Goal: Task Accomplishment & Management: Use online tool/utility

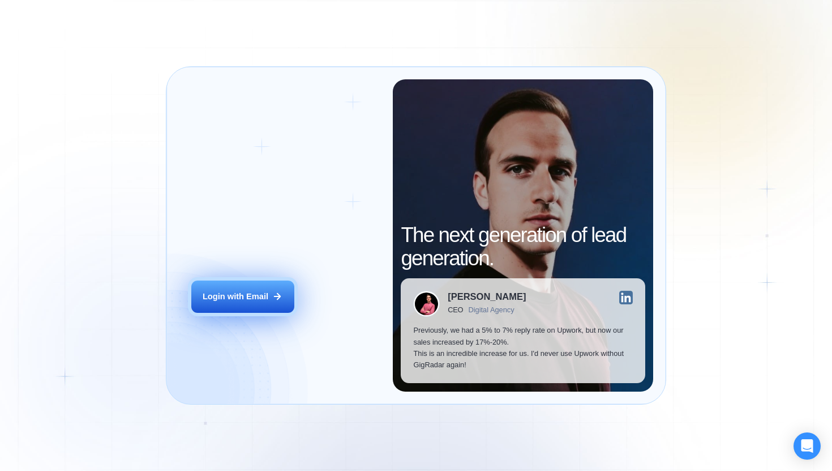
click at [257, 297] on div "Login with Email" at bounding box center [236, 296] width 66 height 11
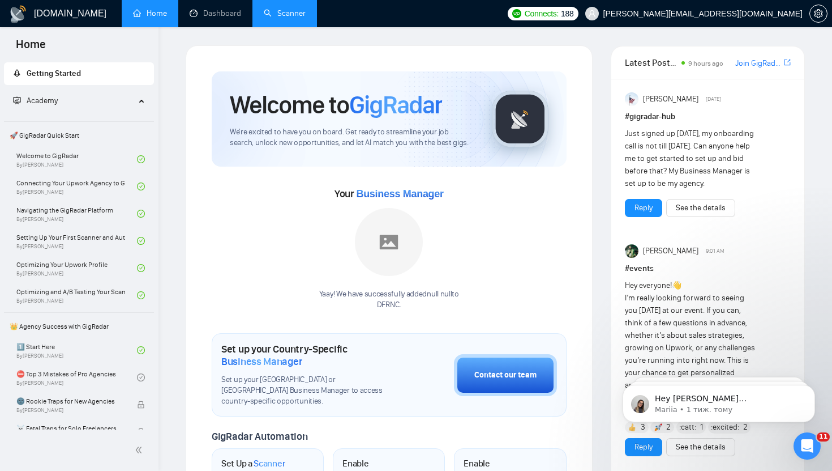
click at [297, 17] on link "Scanner" at bounding box center [285, 13] width 42 height 10
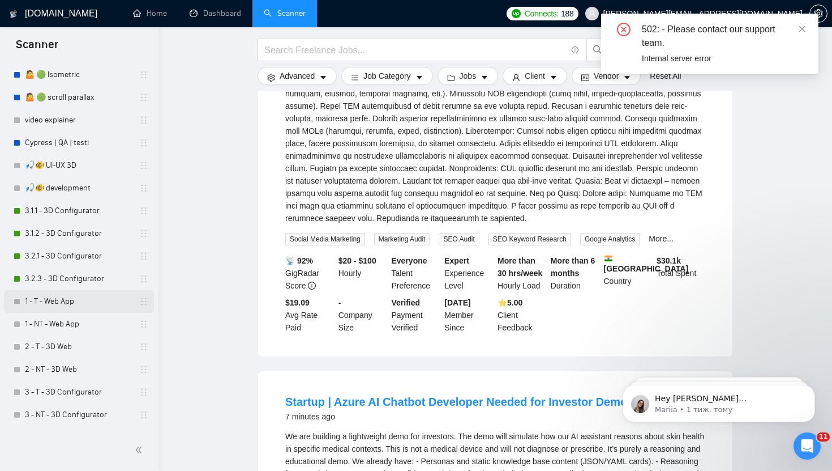
scroll to position [364, 0]
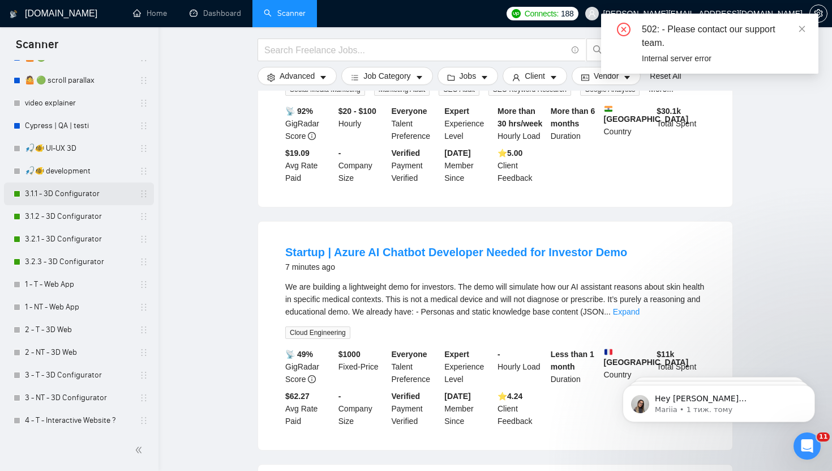
click at [72, 197] on link "3.1.1 - 3D Configurator" at bounding box center [79, 193] width 108 height 23
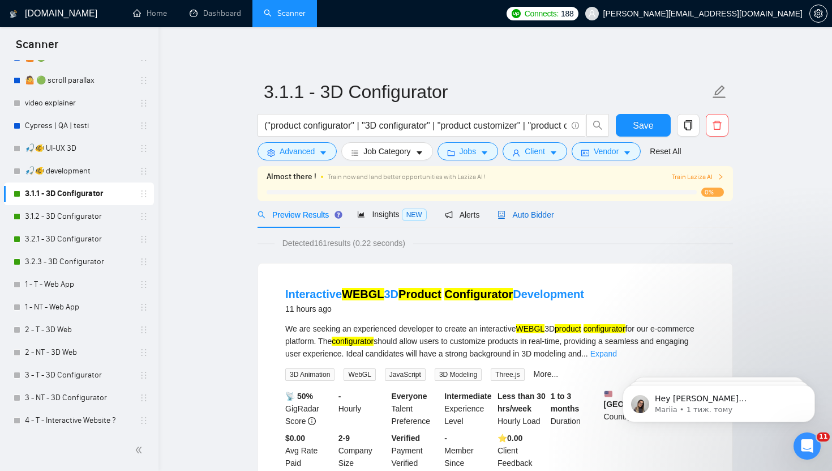
click at [533, 210] on span "Auto Bidder" at bounding box center [526, 214] width 56 height 9
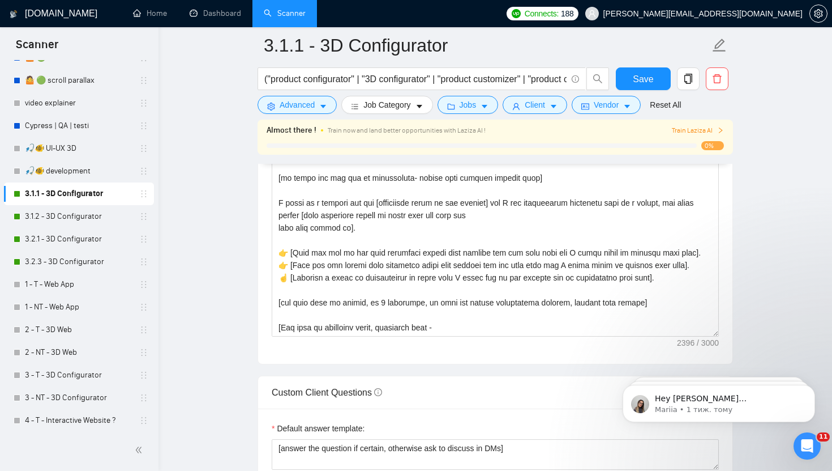
scroll to position [1343, 0]
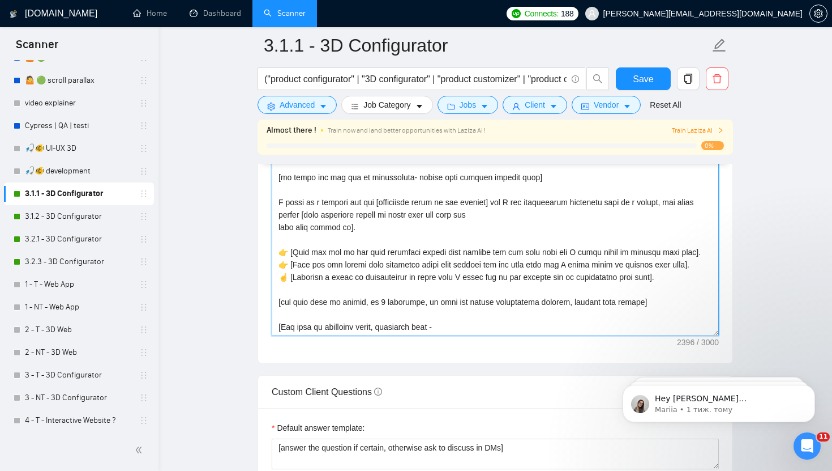
click at [394, 267] on textarea "Cover letter template:" at bounding box center [495, 208] width 447 height 255
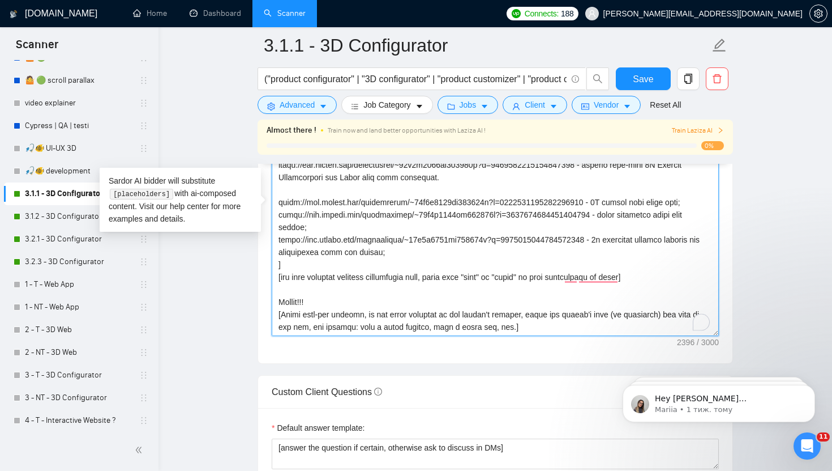
scroll to position [137, 0]
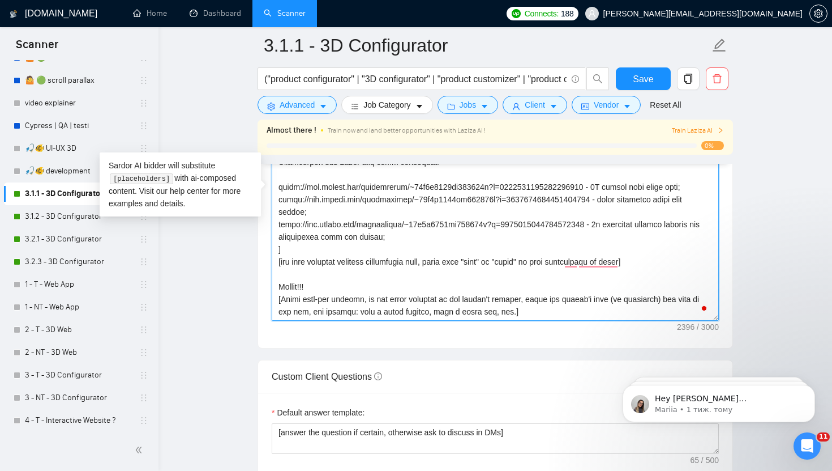
click at [471, 270] on textarea "Cover letter template:" at bounding box center [495, 193] width 447 height 255
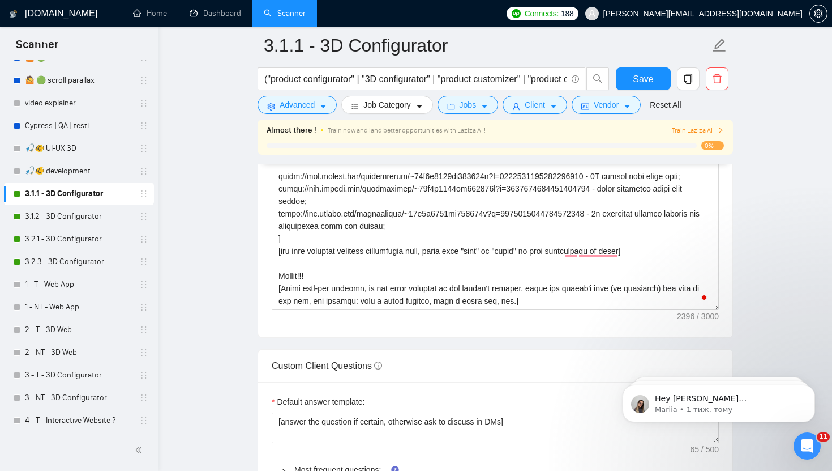
click at [234, 247] on main "3.1.1 - 3D Configurator ("product configurator" | "3D configurator" | "product …" at bounding box center [496, 220] width 638 height 3089
click at [233, 245] on main "3.1.1 - 3D Configurator ("product configurator" | "3D configurator" | "product …" at bounding box center [496, 220] width 638 height 3089
